Goal: Find specific page/section: Find specific page/section

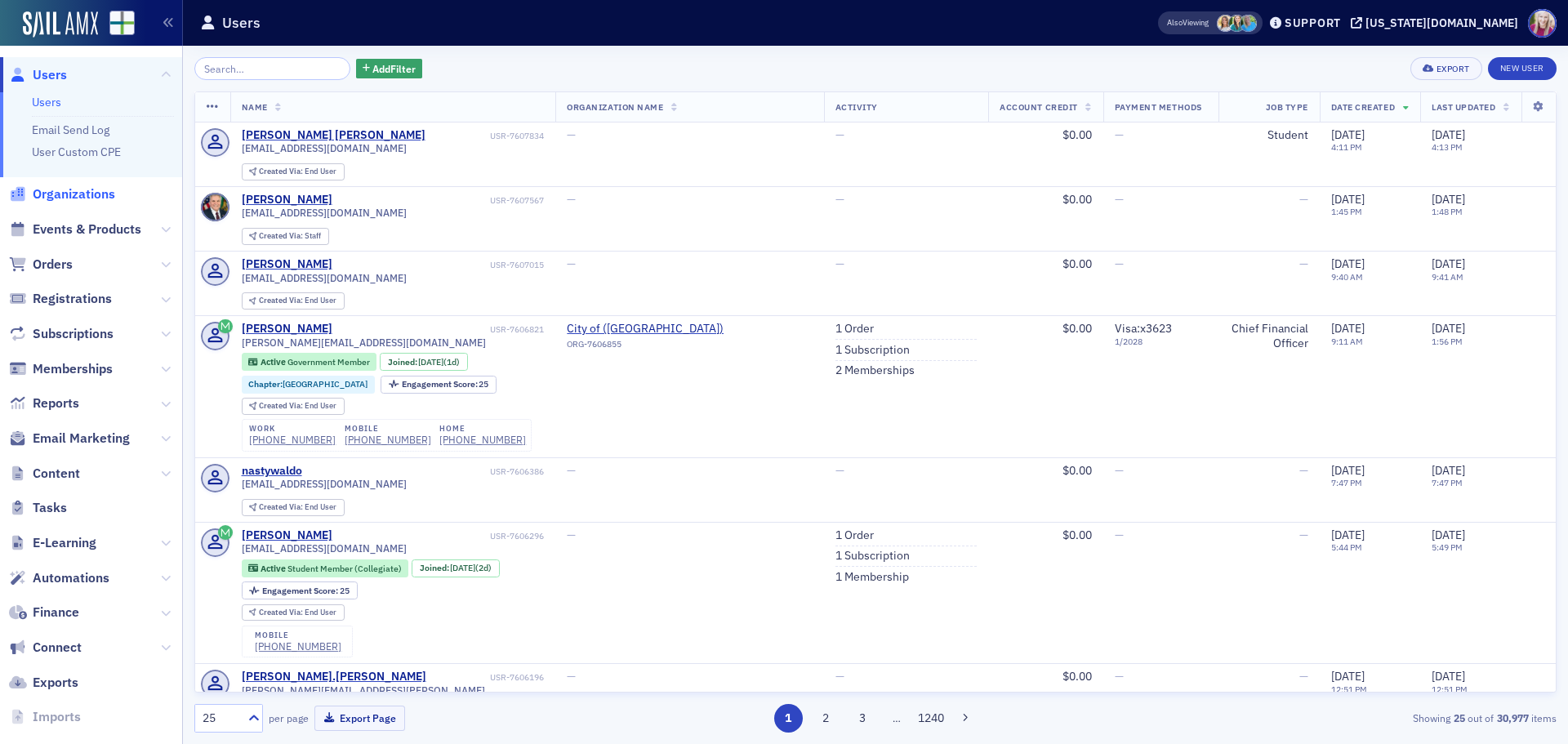
click at [55, 194] on span "Organizations" at bounding box center [73, 195] width 82 height 18
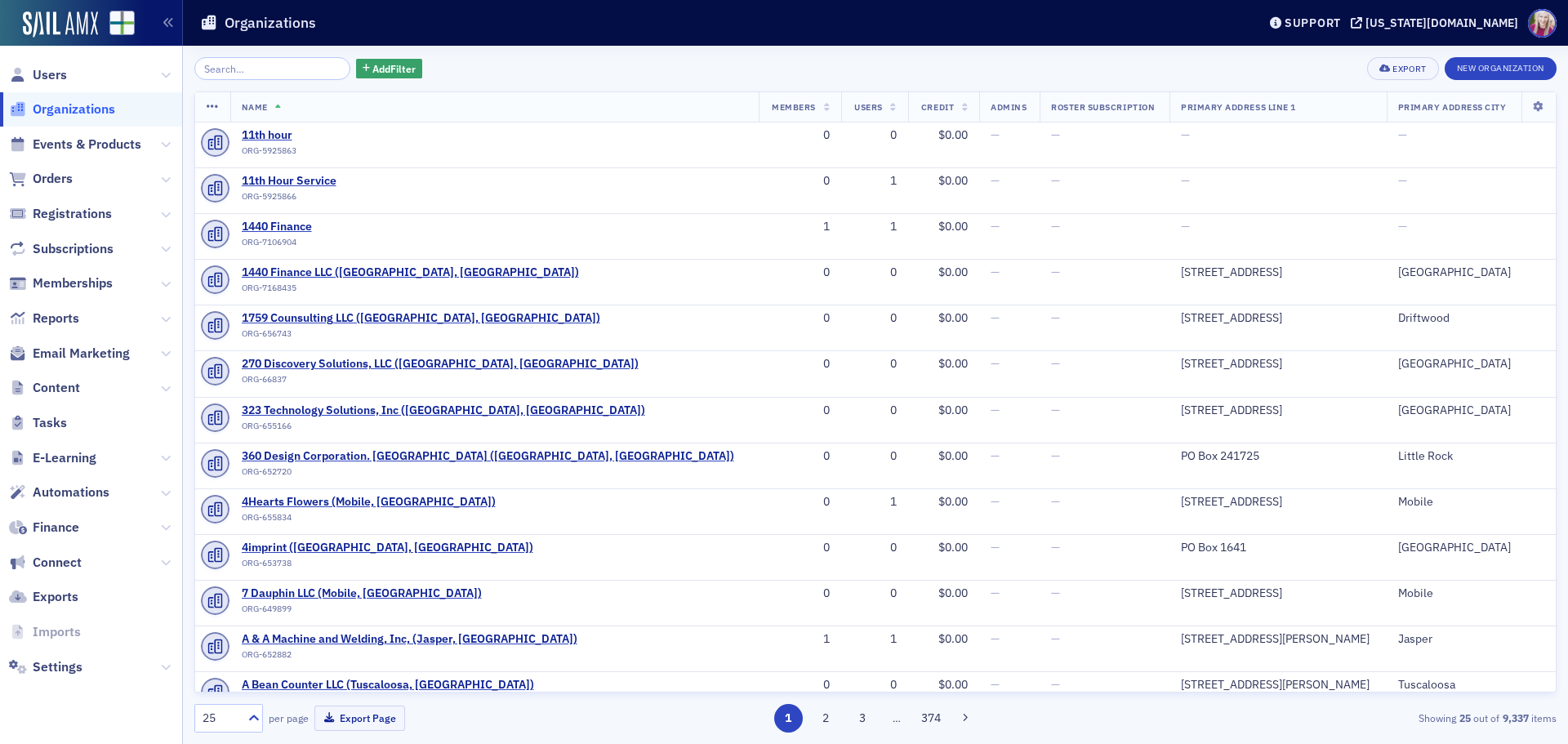
click at [247, 63] on input "search" at bounding box center [272, 68] width 156 height 23
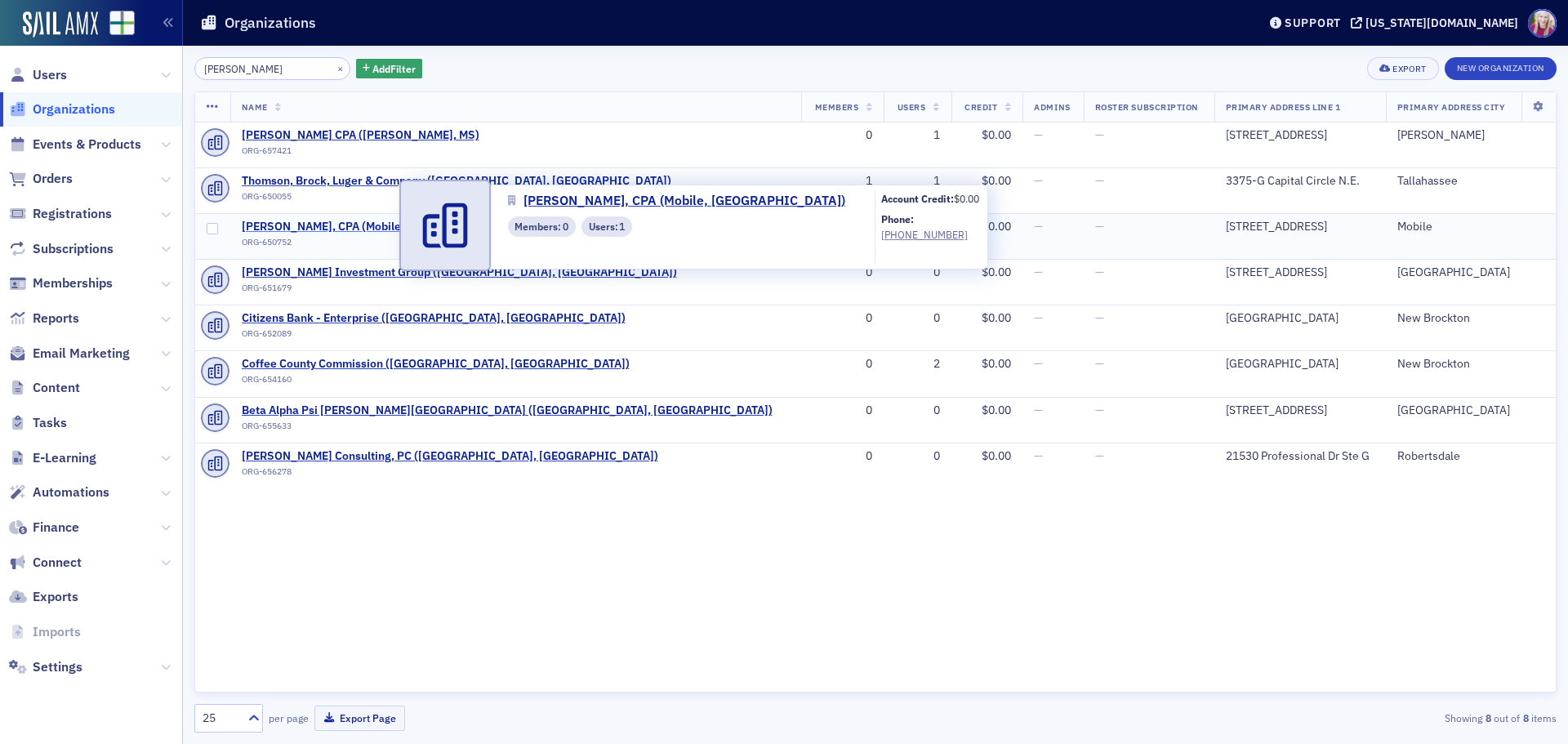
type input "[PERSON_NAME]"
click at [318, 230] on span "[PERSON_NAME], CPA (Mobile, [GEOGRAPHIC_DATA])" at bounding box center [384, 227] width 285 height 14
select select "US"
